Goal: Information Seeking & Learning: Stay updated

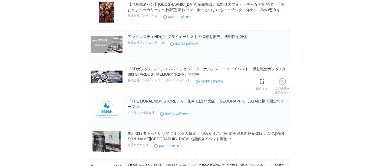
scroll to position [631, 0]
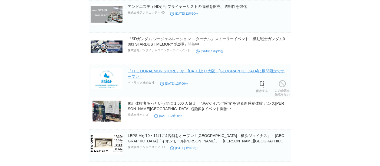
click at [200, 70] on link "『THE DORAEMON STORE』が、2025年10月23日(木)より大阪・心斎橋PARCOに期間限定でオープン！" at bounding box center [206, 74] width 157 height 10
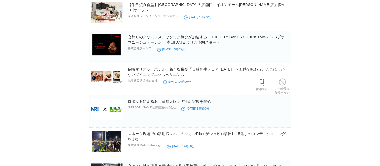
scroll to position [1323, 0]
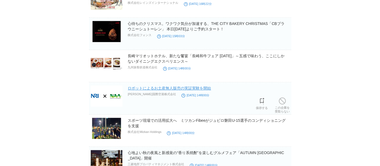
click at [176, 86] on link "ロボットによるお土産無人販売の実証実験を開始" at bounding box center [169, 88] width 83 height 4
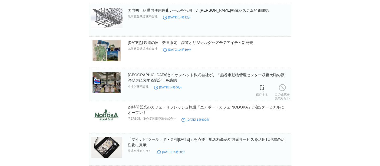
scroll to position [2075, 0]
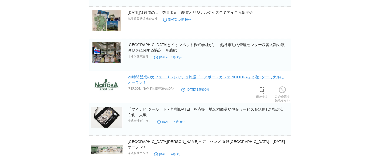
click at [152, 75] on link "24時間営業のカフェ・リフレッシュ施設「エアポートカフェ NODOKA」が第2ターミナルにオープン！" at bounding box center [206, 80] width 156 height 10
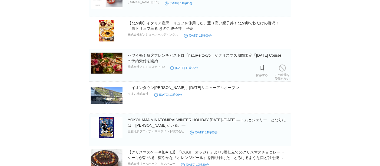
scroll to position [2545, 0]
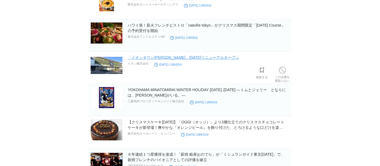
click at [197, 55] on link "「イオンタウン千種」１０月１７日（金）リニューアルオープン" at bounding box center [183, 57] width 111 height 4
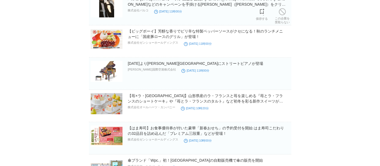
scroll to position [3357, 0]
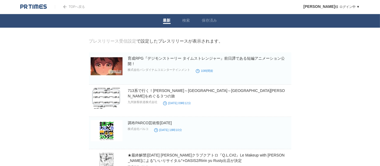
click at [72, 7] on link "TOPへ戻る" at bounding box center [70, 7] width 30 height 4
